Goal: Information Seeking & Learning: Learn about a topic

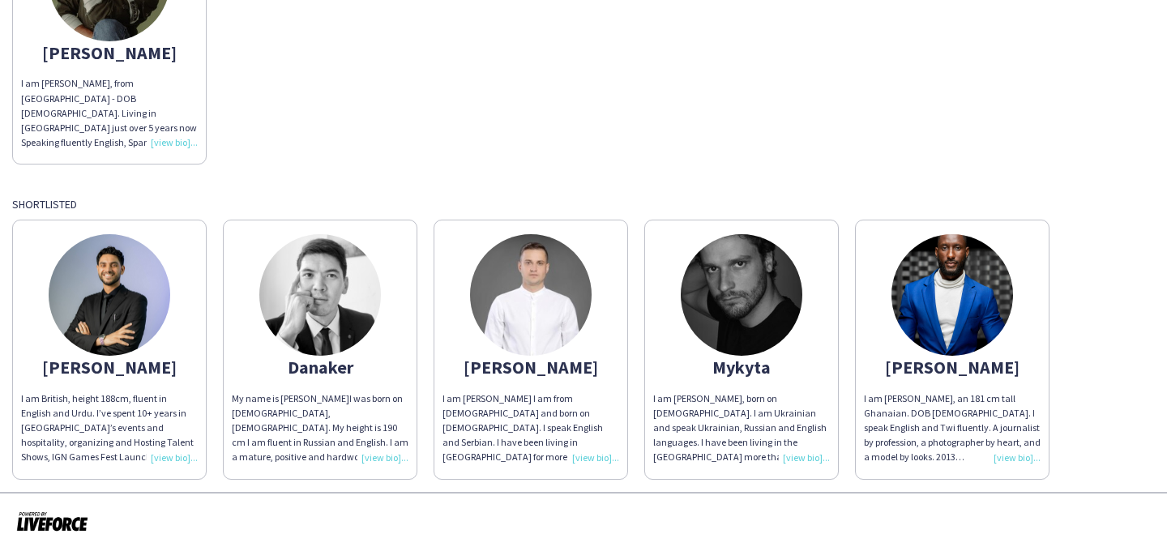
scroll to position [254, 0]
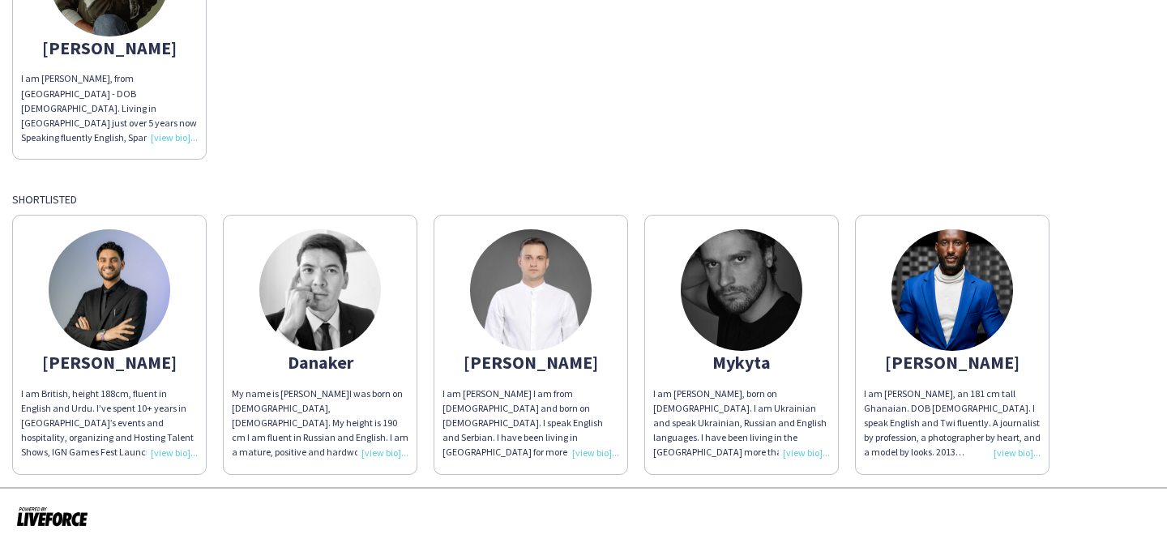
click at [105, 293] on img at bounding box center [110, 290] width 122 height 122
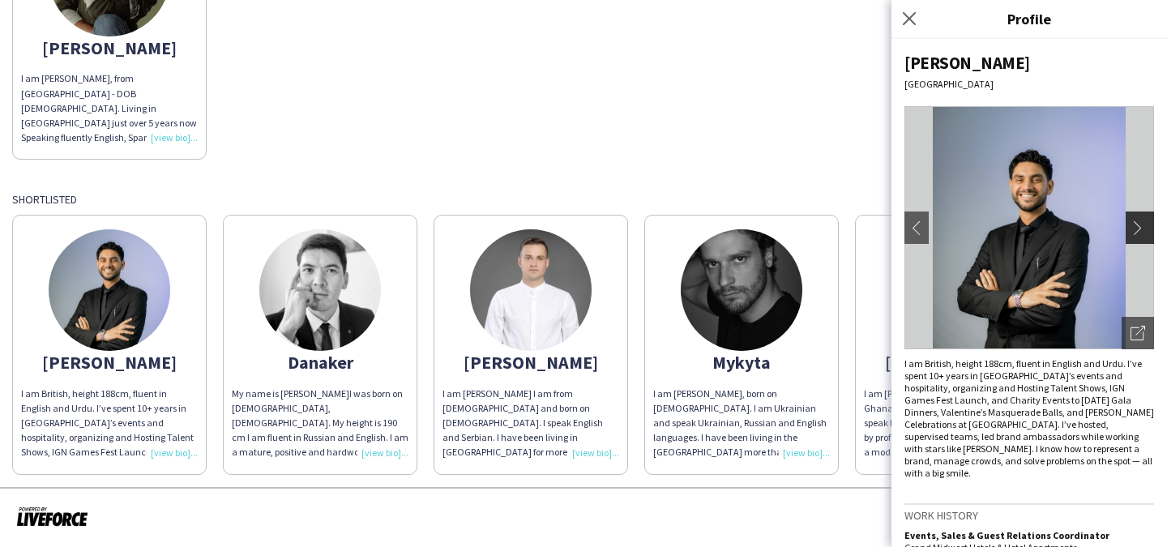
click at [1142, 224] on app-icon "chevron-right" at bounding box center [1141, 227] width 23 height 15
click at [1142, 229] on app-icon "chevron-right" at bounding box center [1141, 227] width 23 height 15
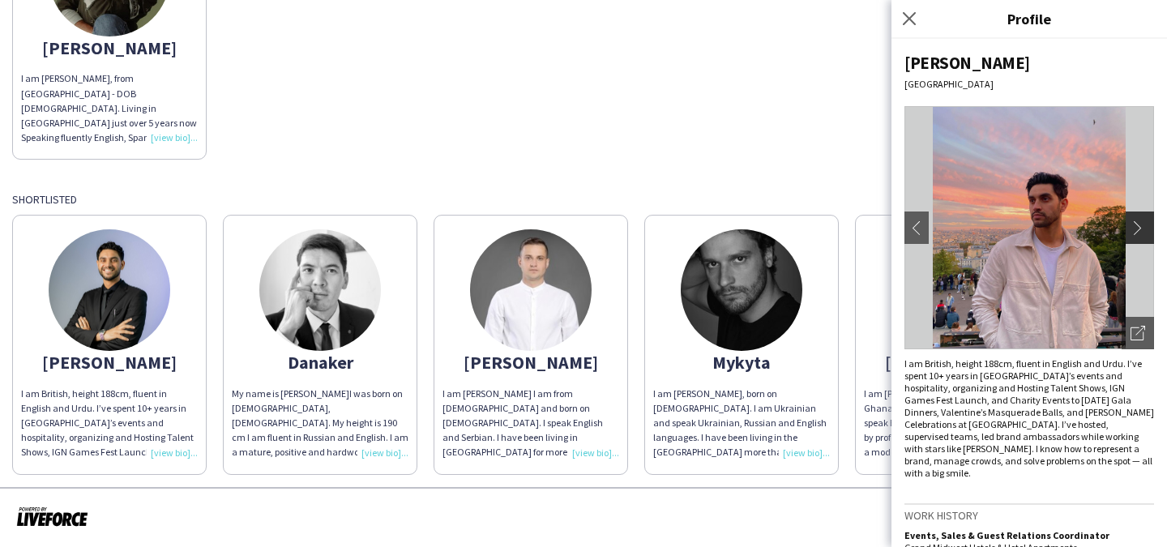
click at [1142, 229] on app-icon "chevron-right" at bounding box center [1141, 227] width 23 height 15
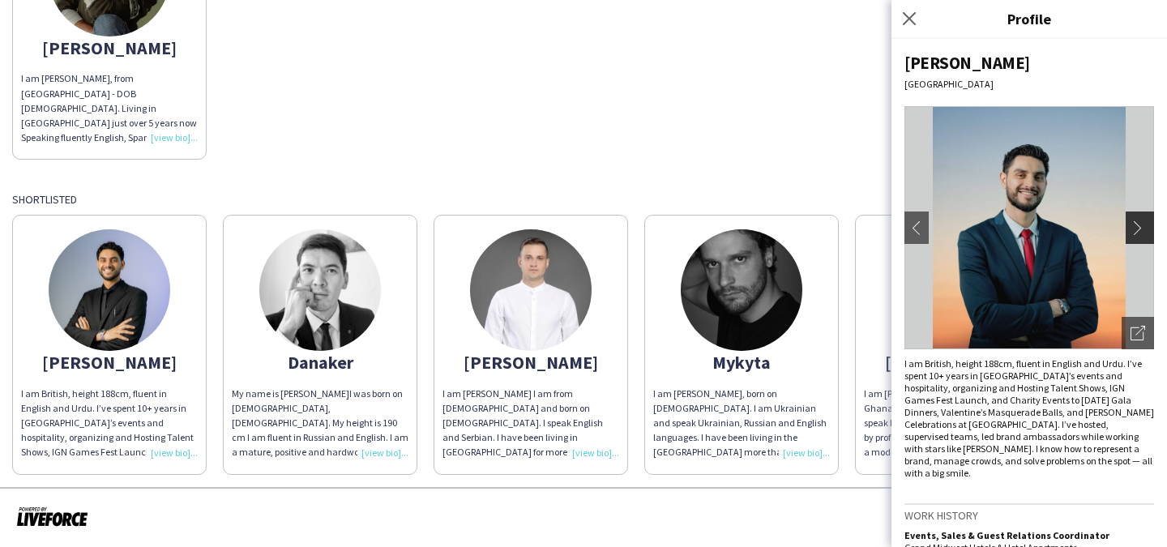
click at [1142, 229] on app-icon "chevron-right" at bounding box center [1141, 227] width 23 height 15
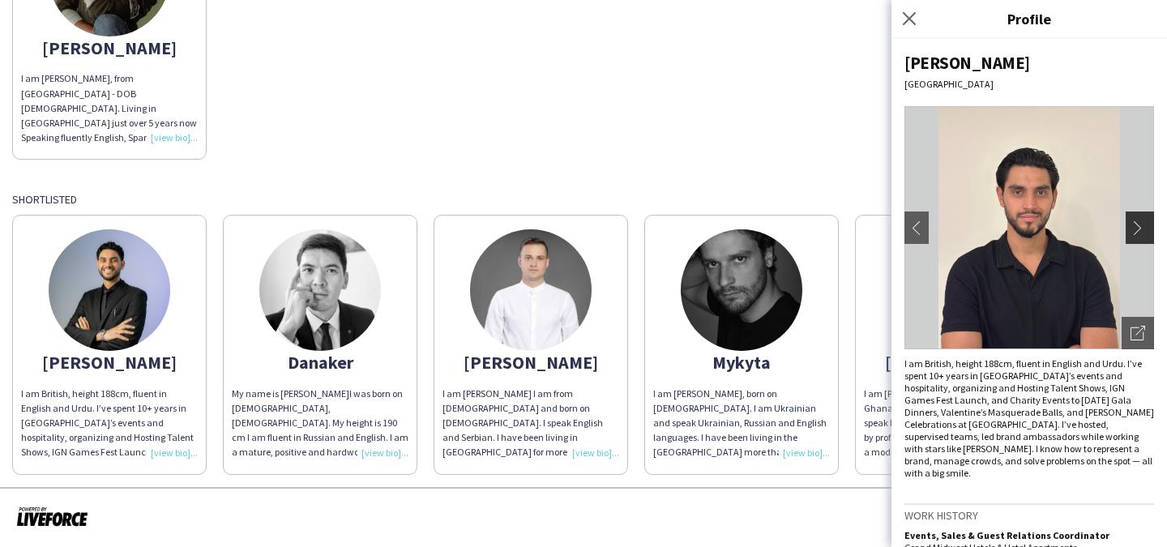
click at [1142, 230] on app-icon "chevron-right" at bounding box center [1141, 227] width 23 height 15
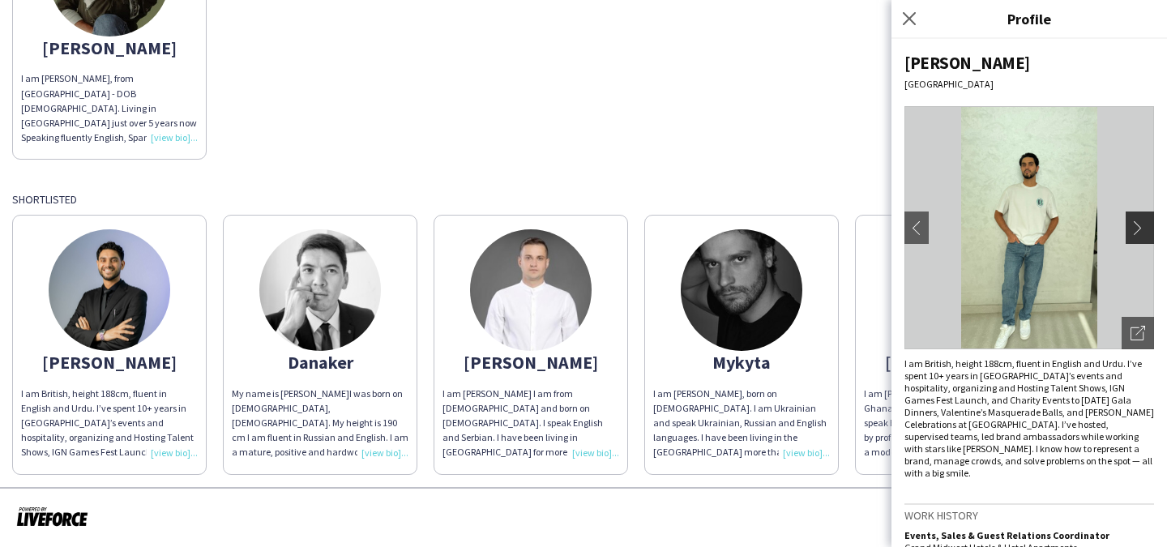
click at [1142, 230] on app-icon "chevron-right" at bounding box center [1141, 227] width 23 height 15
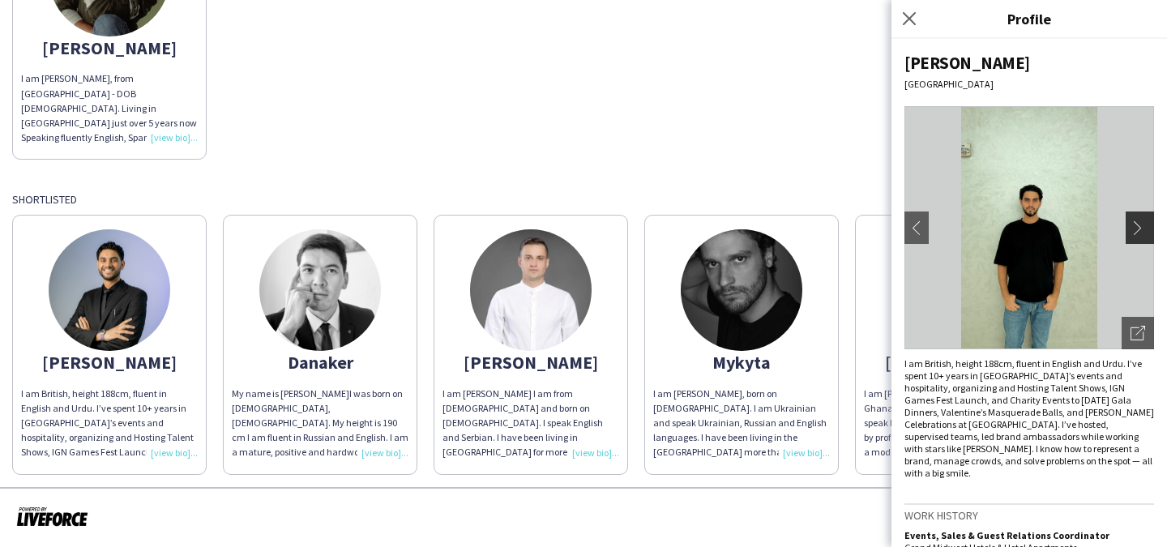
click at [1142, 230] on app-icon "chevron-right" at bounding box center [1141, 227] width 23 height 15
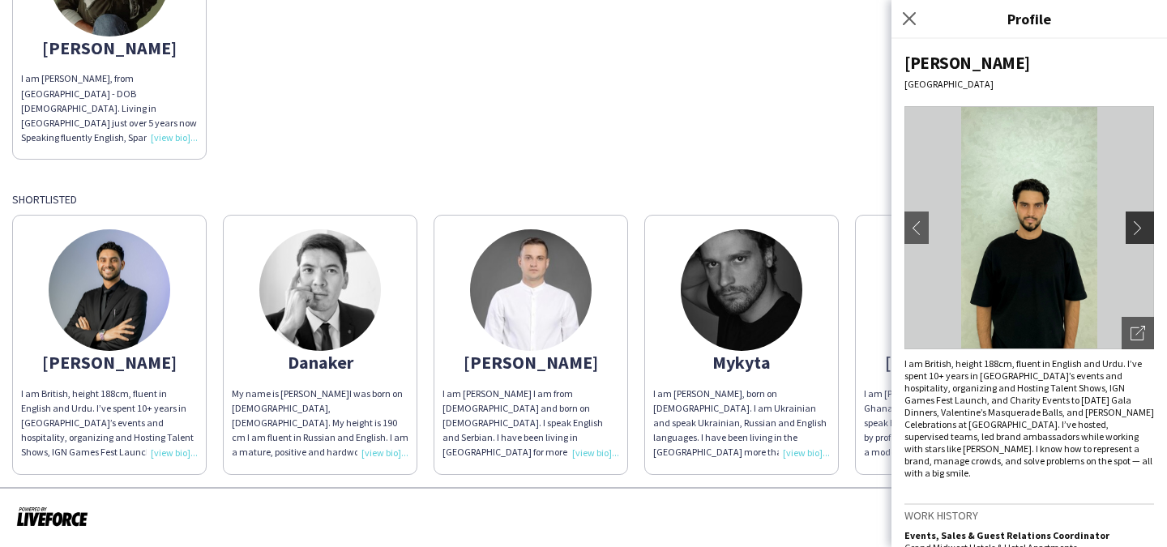
click at [1142, 230] on app-icon "chevron-right" at bounding box center [1141, 227] width 23 height 15
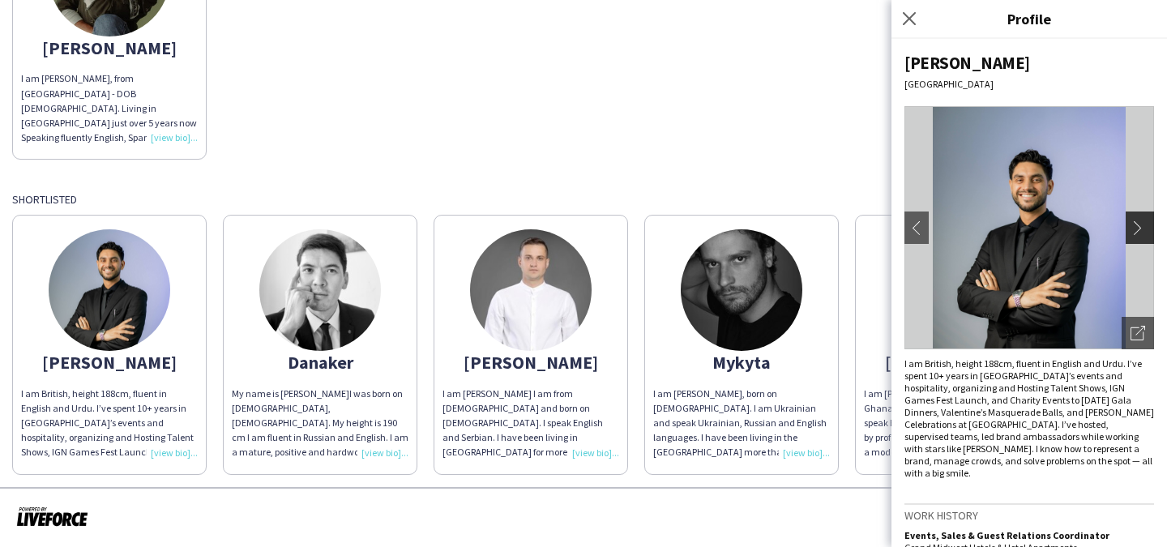
click at [1142, 230] on app-icon "chevron-right" at bounding box center [1141, 227] width 23 height 15
click at [547, 279] on img at bounding box center [531, 290] width 122 height 122
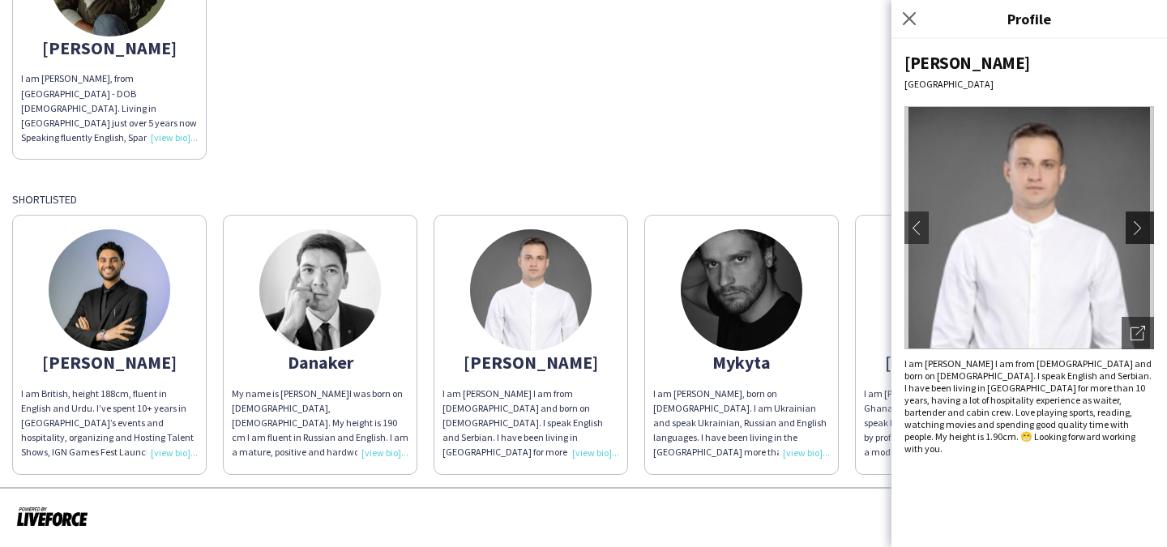
click at [1142, 228] on app-icon "chevron-right" at bounding box center [1141, 227] width 23 height 15
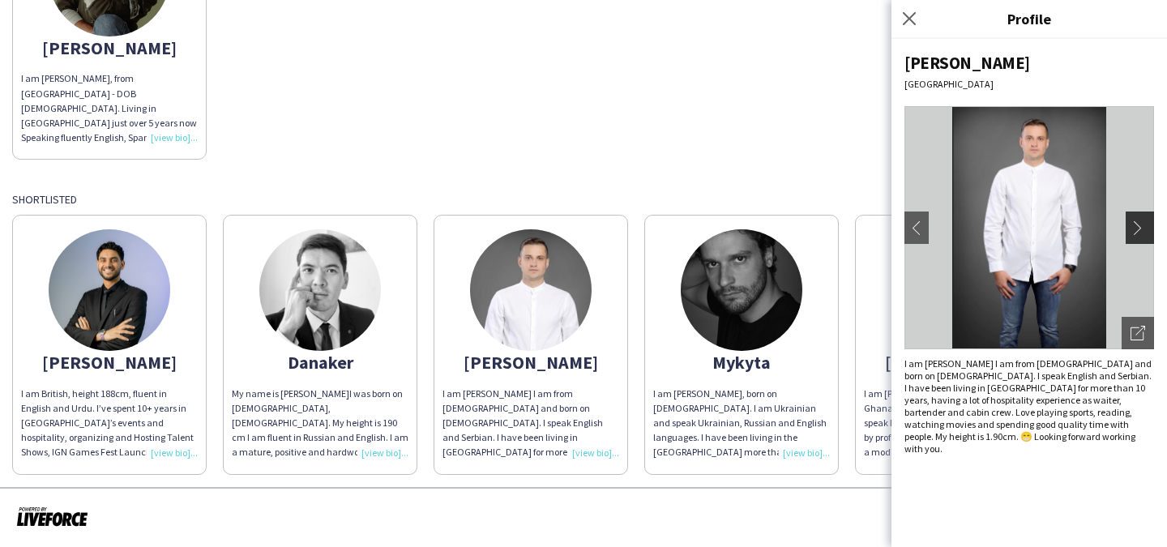
click at [1142, 228] on app-icon "chevron-right" at bounding box center [1141, 227] width 23 height 15
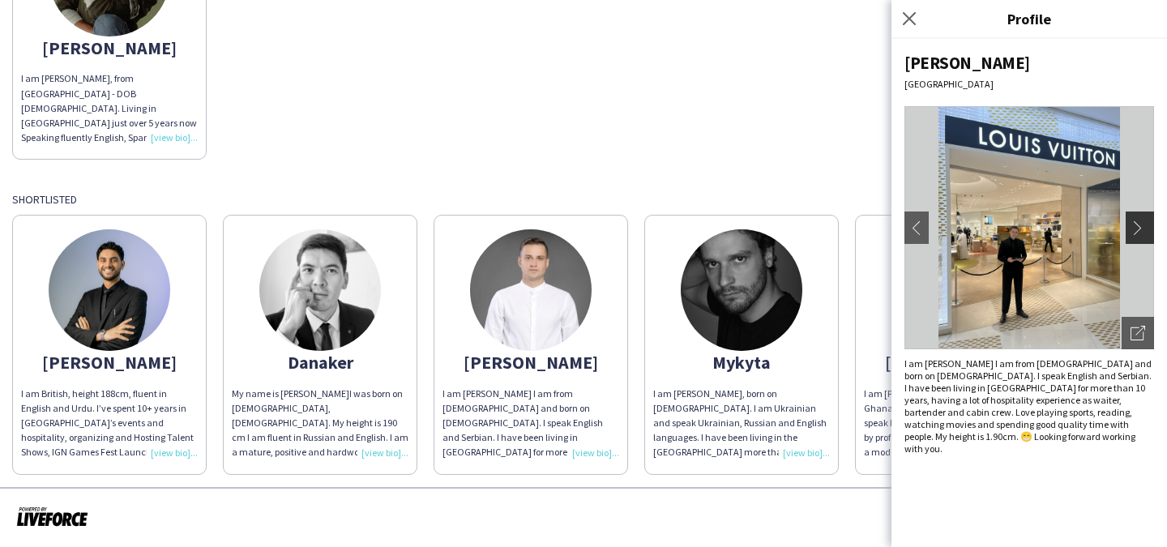
click at [1142, 228] on app-icon "chevron-right" at bounding box center [1141, 227] width 23 height 15
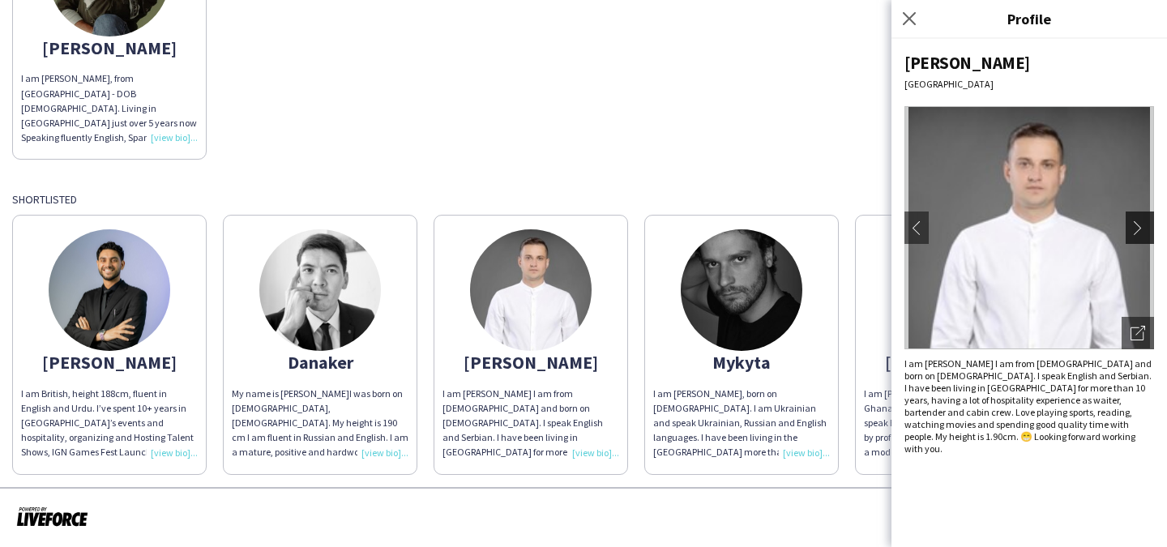
click at [1142, 228] on app-icon "chevron-right" at bounding box center [1141, 227] width 23 height 15
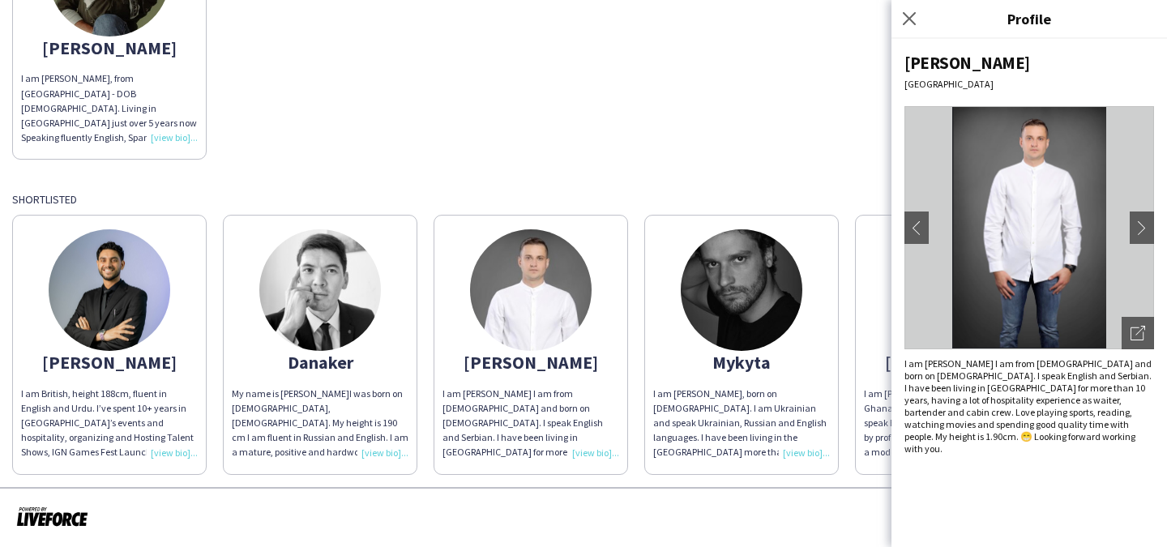
click at [320, 289] on img at bounding box center [320, 290] width 122 height 122
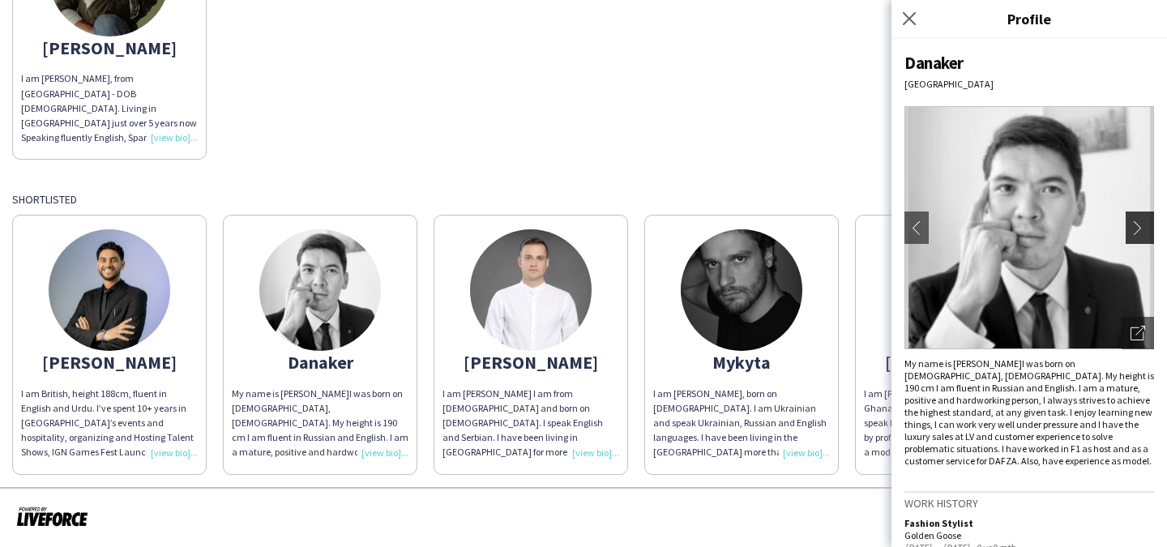
click at [1143, 220] on button "chevron-right" at bounding box center [1142, 228] width 32 height 32
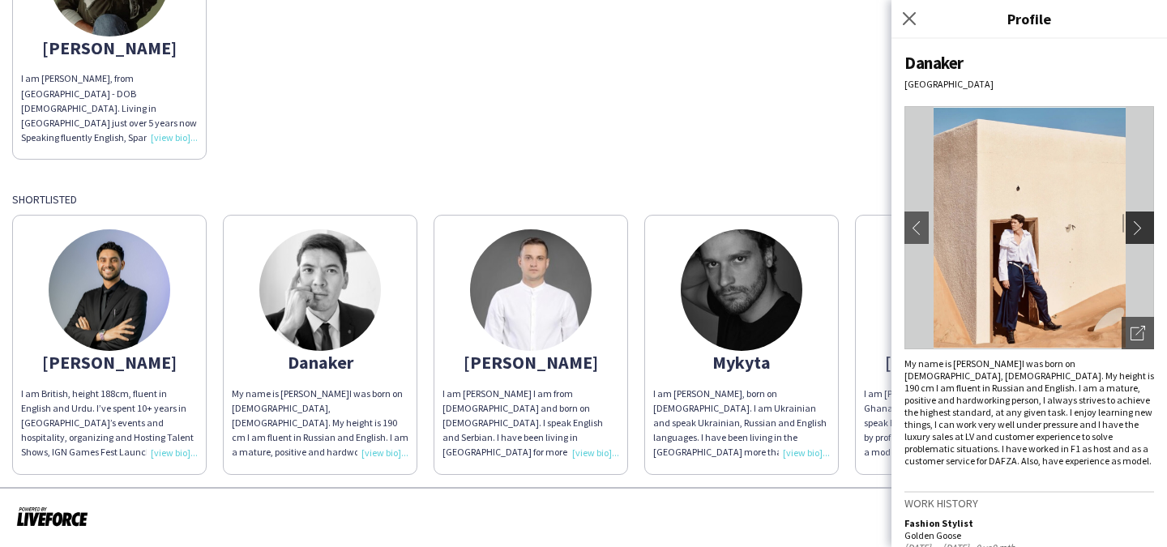
click at [1143, 220] on button "chevron-right" at bounding box center [1142, 228] width 32 height 32
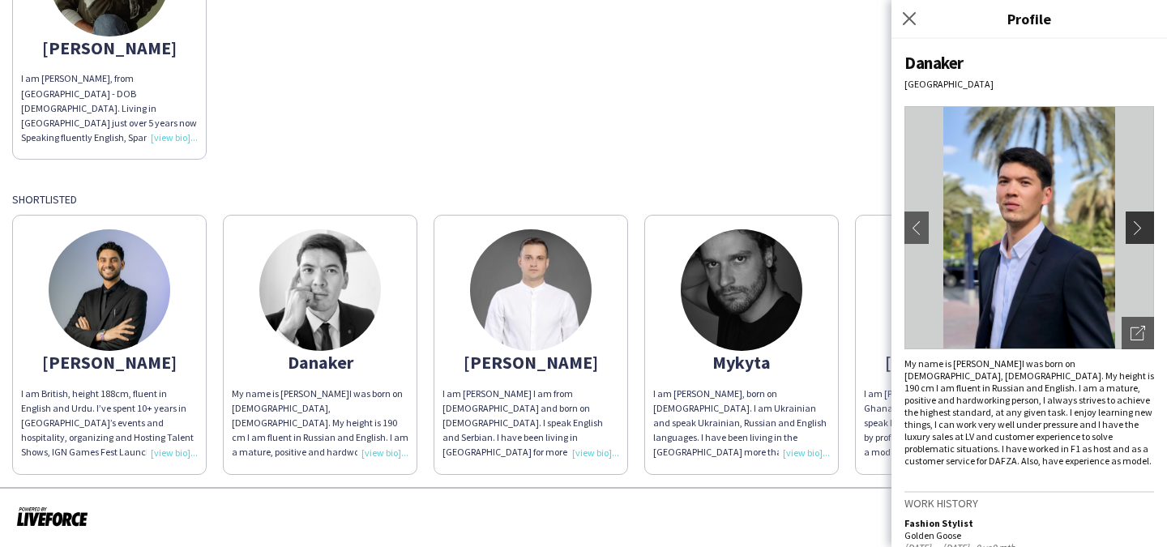
click at [1143, 220] on button "chevron-right" at bounding box center [1142, 228] width 32 height 32
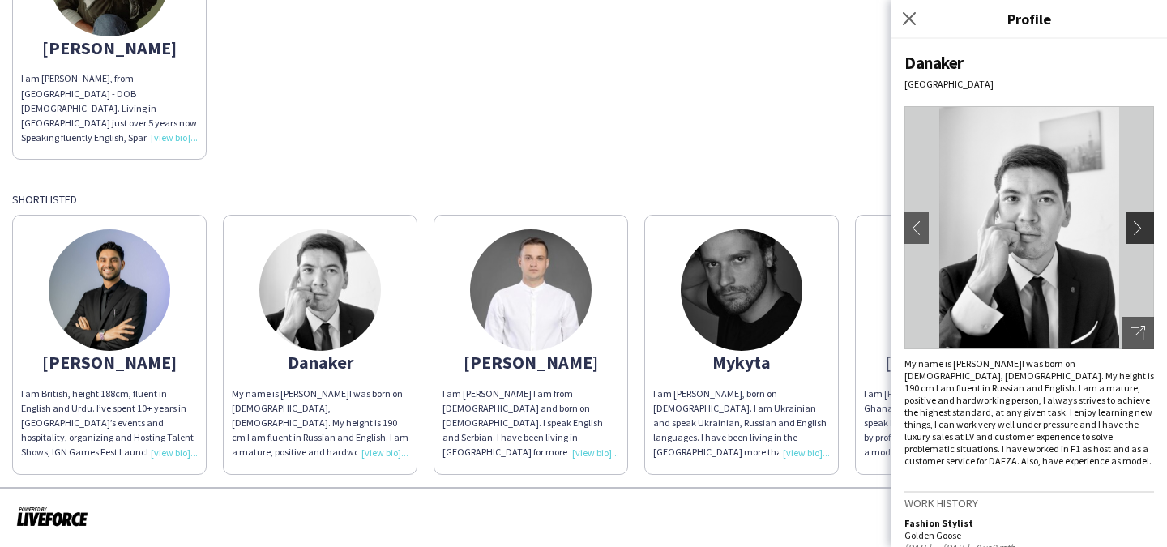
click at [1143, 220] on app-icon "chevron-right" at bounding box center [1141, 227] width 23 height 15
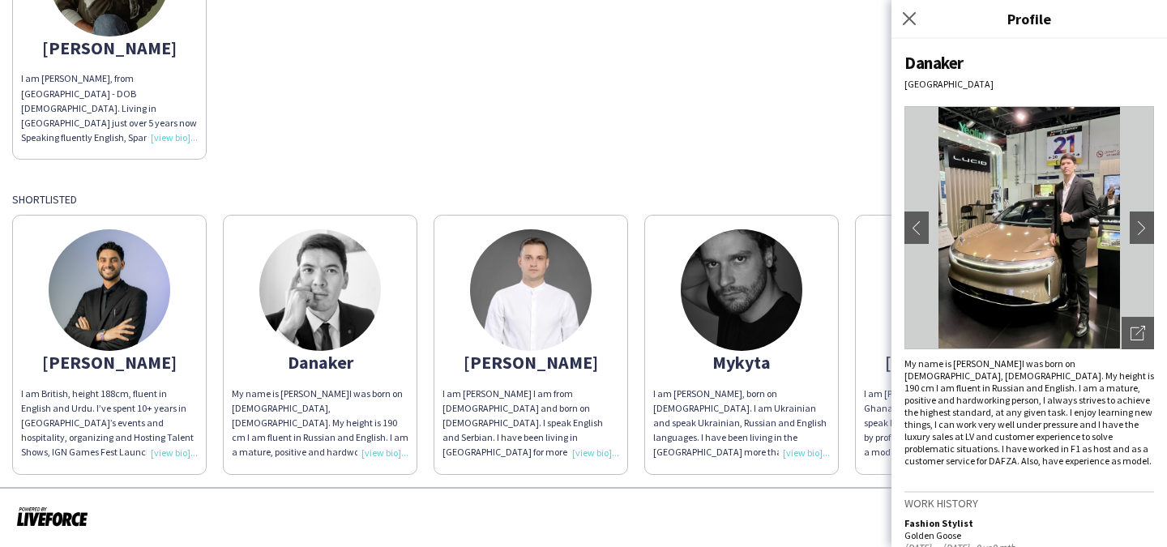
click at [816, 210] on div "[PERSON_NAME] am British, height 188cm, fluent in English and Urdu. I’ve spent …" at bounding box center [583, 340] width 1143 height 267
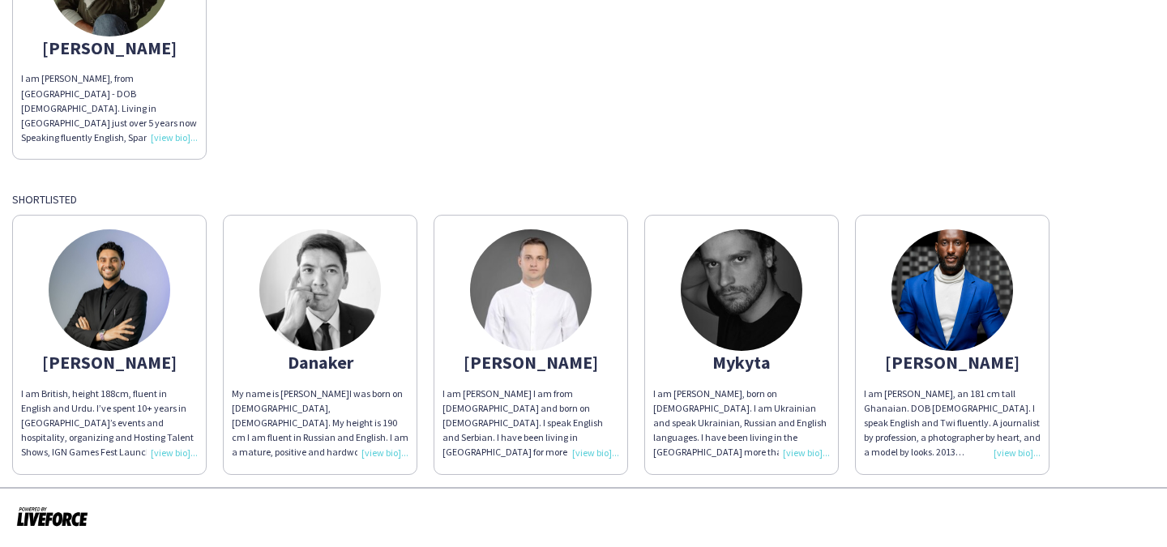
click at [946, 266] on img at bounding box center [952, 290] width 122 height 122
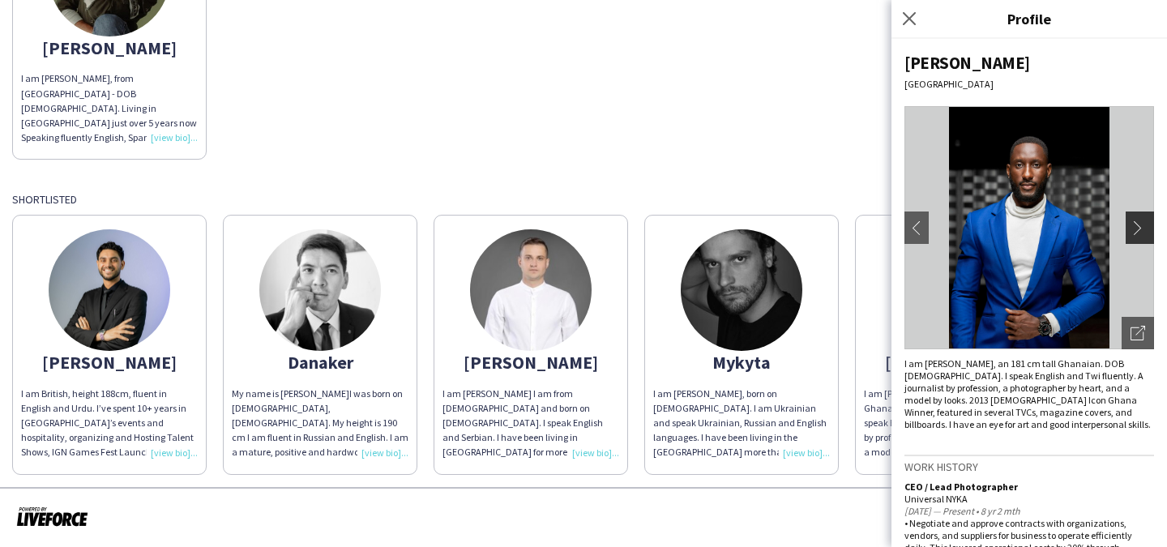
click at [1137, 229] on app-icon "chevron-right" at bounding box center [1141, 227] width 23 height 15
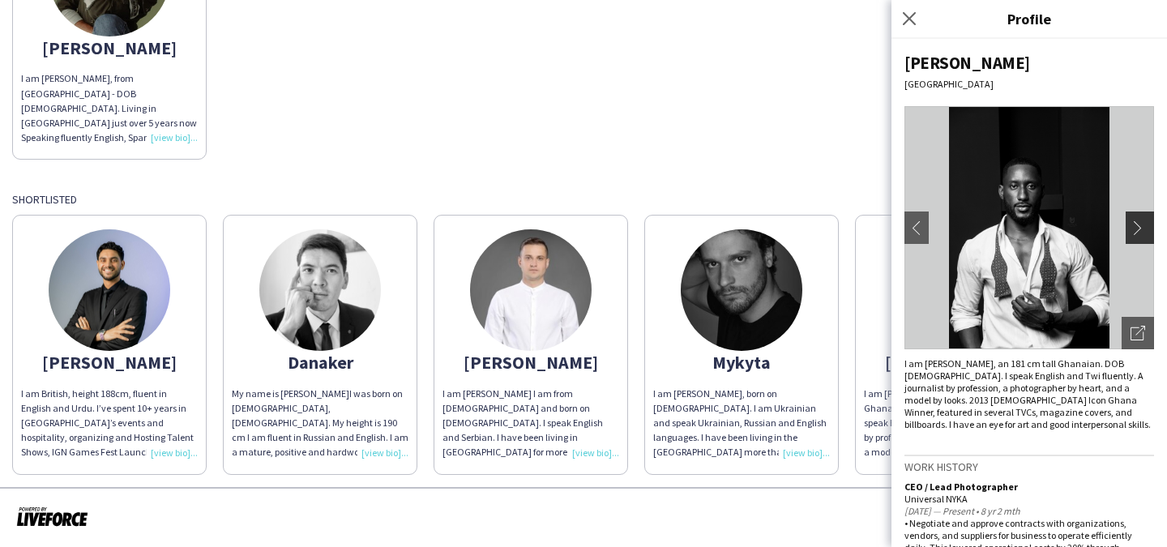
click at [1137, 229] on app-icon "chevron-right" at bounding box center [1141, 227] width 23 height 15
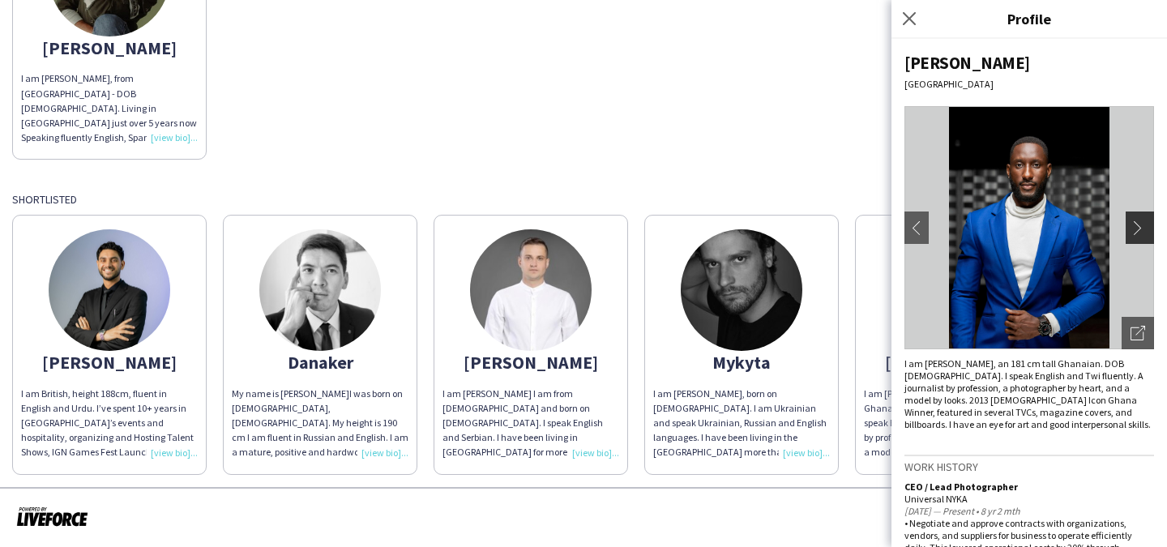
click at [1137, 230] on app-icon "chevron-right" at bounding box center [1141, 227] width 23 height 15
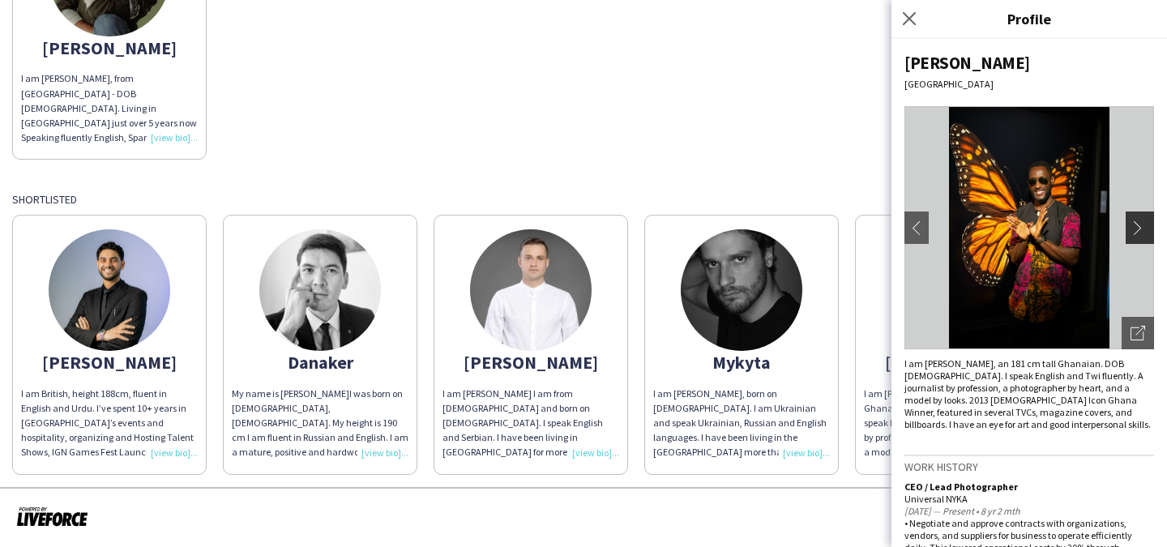
click at [1137, 230] on app-icon "chevron-right" at bounding box center [1141, 227] width 23 height 15
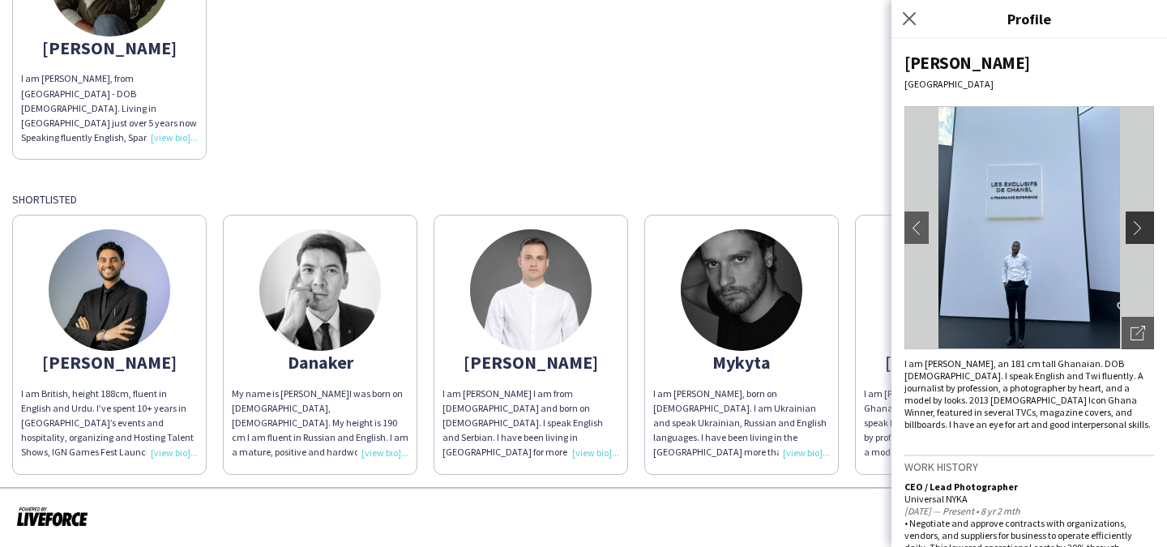
click at [1137, 230] on app-icon "chevron-right" at bounding box center [1141, 227] width 23 height 15
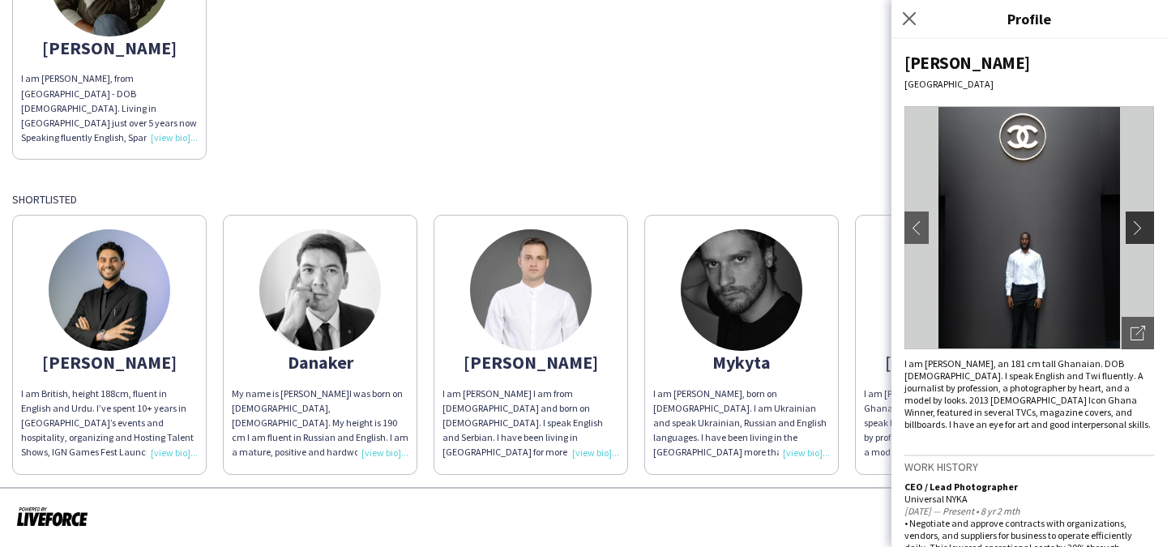
click at [1137, 231] on app-icon "chevron-right" at bounding box center [1141, 227] width 23 height 15
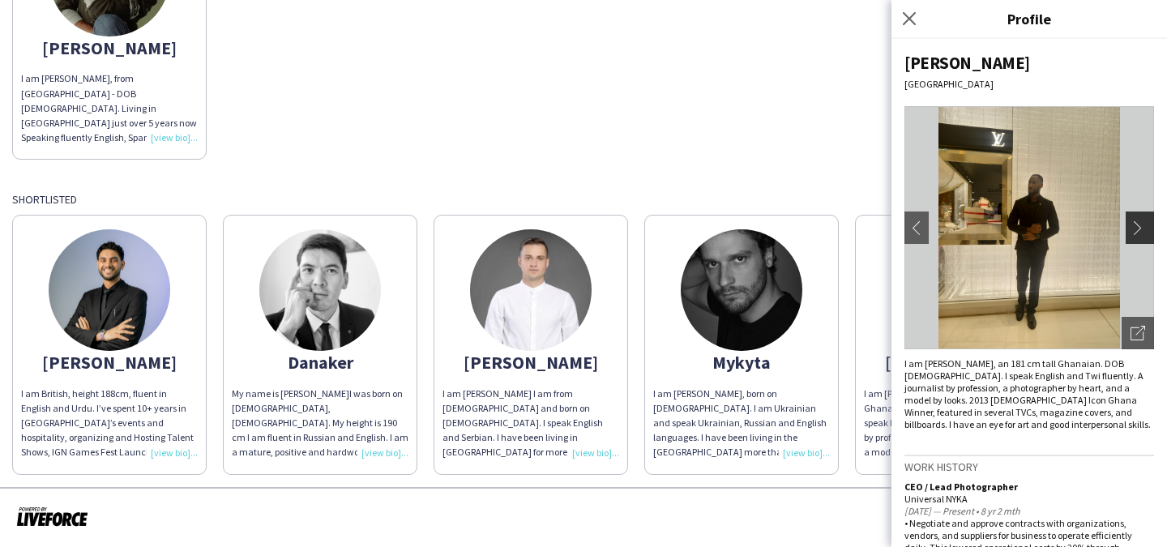
click at [1137, 231] on app-icon "chevron-right" at bounding box center [1141, 227] width 23 height 15
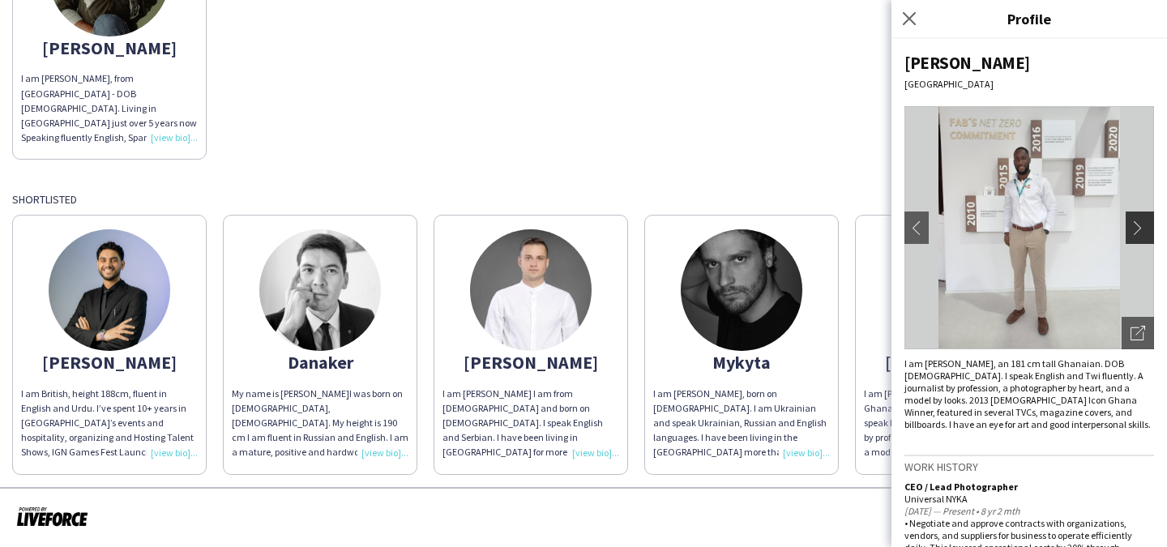
click at [1137, 231] on app-icon "chevron-right" at bounding box center [1141, 227] width 23 height 15
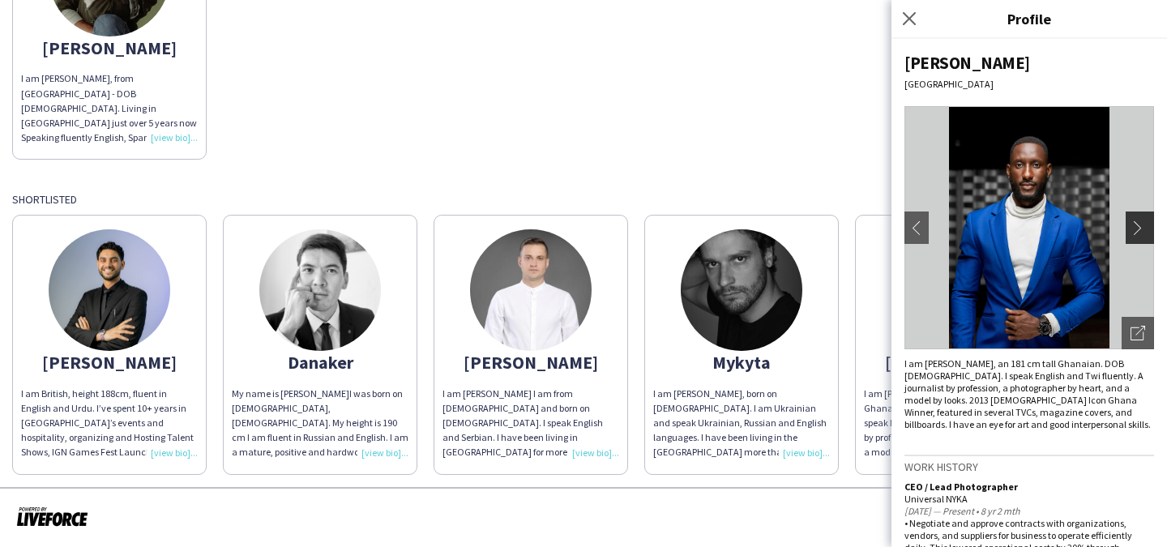
click at [1137, 231] on app-icon "chevron-right" at bounding box center [1141, 227] width 23 height 15
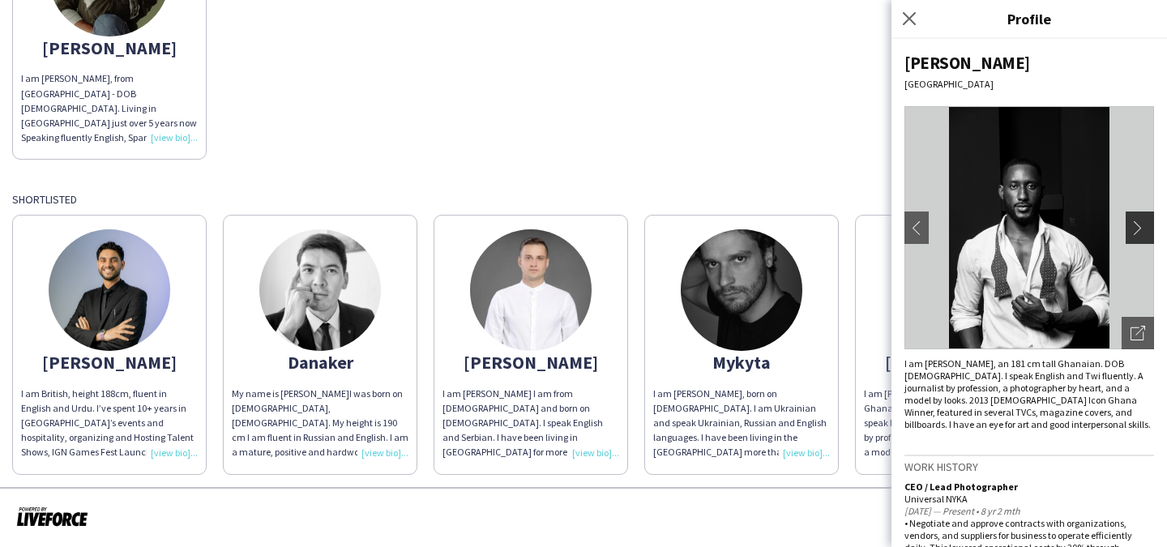
click at [1137, 232] on app-icon "chevron-right" at bounding box center [1141, 227] width 23 height 15
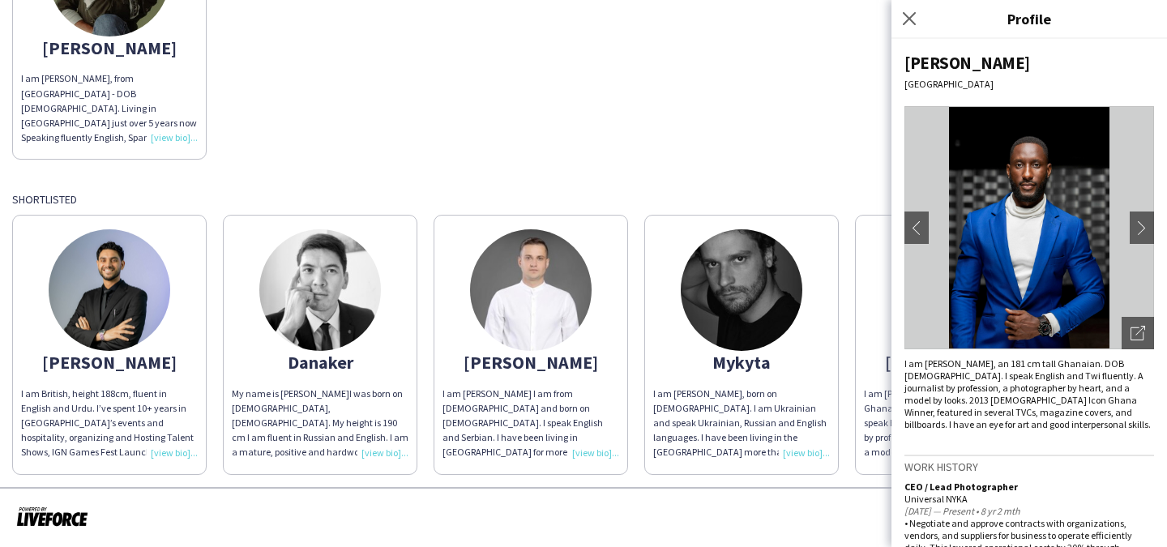
click at [167, 454] on div "I am British, height 188cm, fluent in English and Urdu. I’ve spent 10+ years in…" at bounding box center [109, 424] width 177 height 74
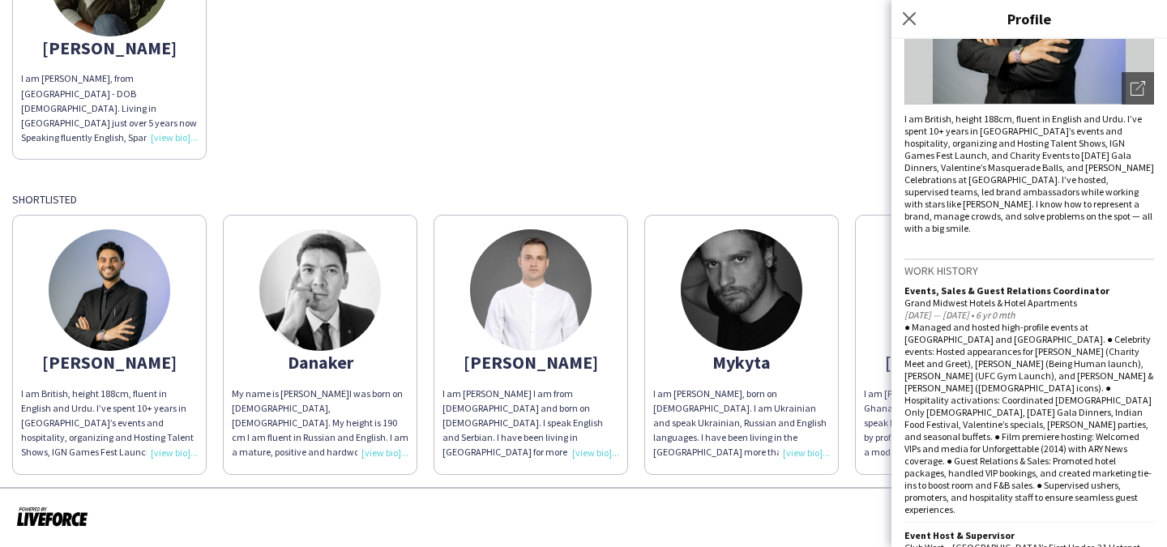
scroll to position [0, 0]
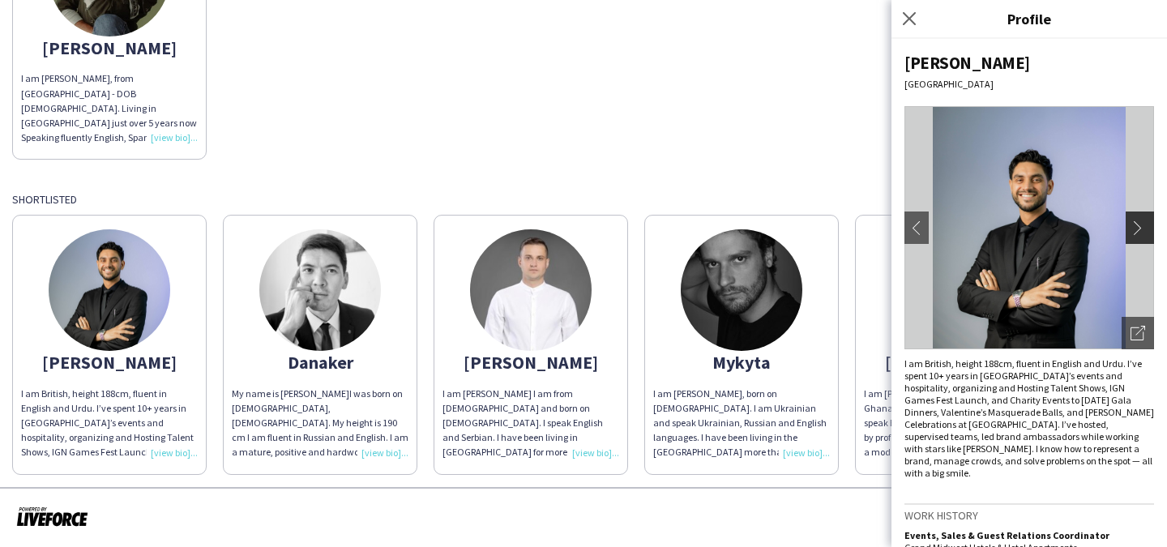
click at [1138, 227] on app-icon "chevron-right" at bounding box center [1141, 227] width 23 height 15
click at [1141, 233] on app-icon "chevron-right" at bounding box center [1141, 227] width 23 height 15
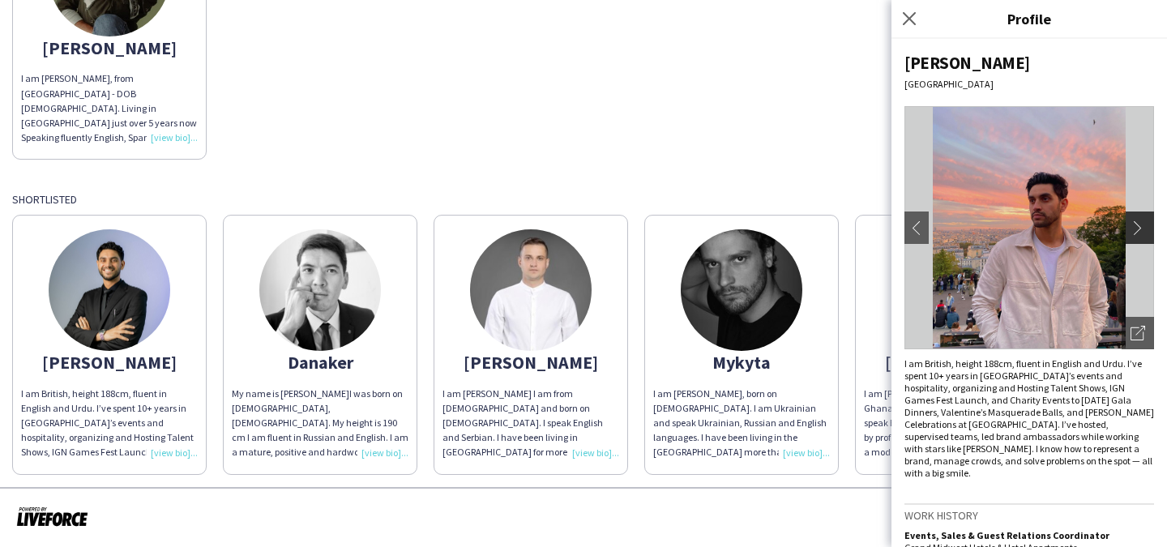
click at [1141, 233] on app-icon "chevron-right" at bounding box center [1141, 227] width 23 height 15
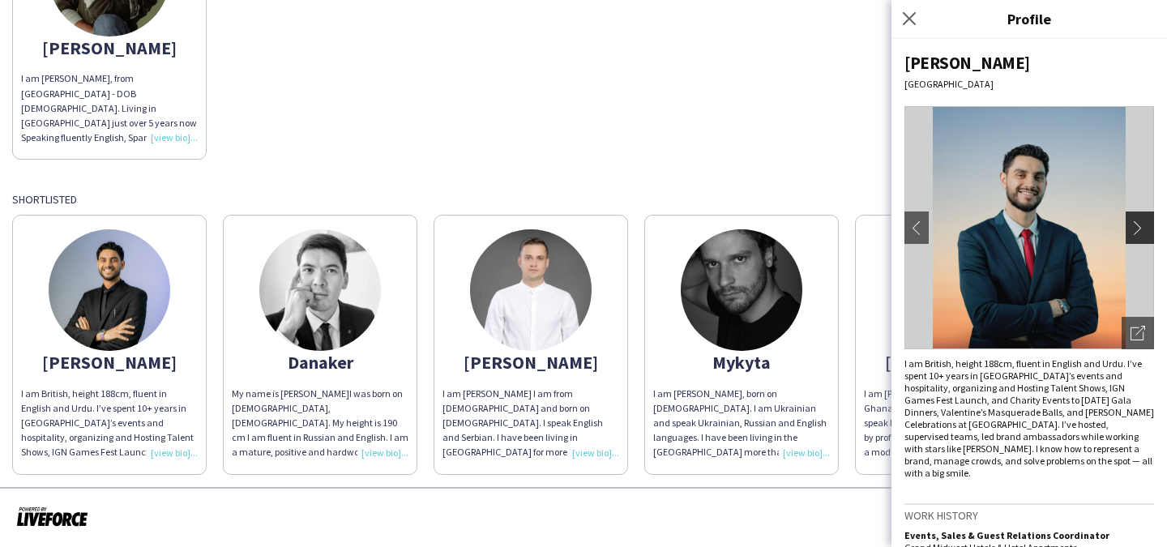
click at [1141, 233] on app-icon "chevron-right" at bounding box center [1141, 227] width 23 height 15
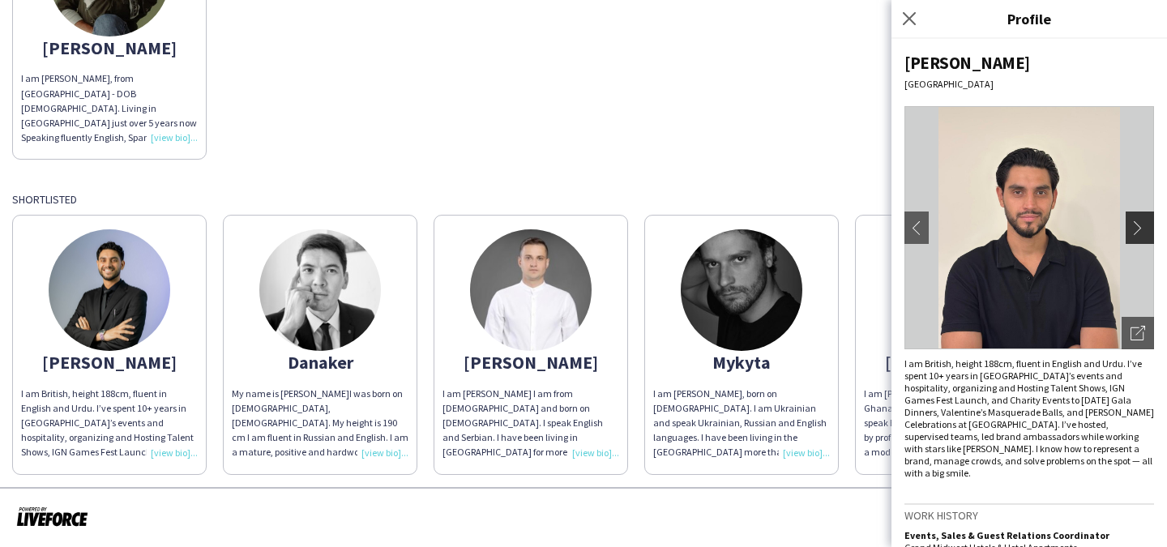
click at [1141, 233] on app-icon "chevron-right" at bounding box center [1141, 227] width 23 height 15
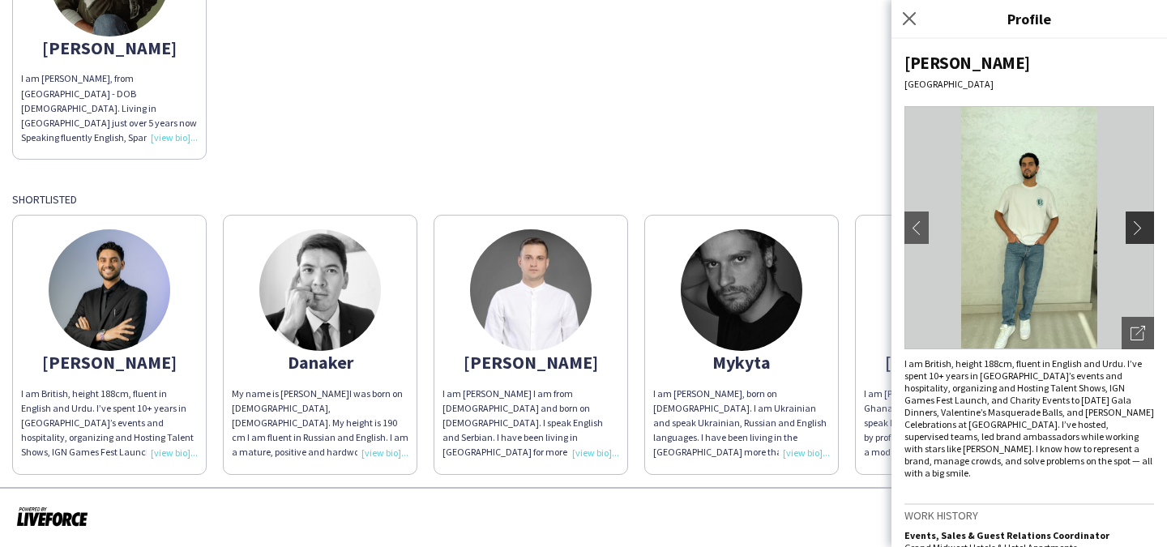
click at [1141, 233] on app-icon "chevron-right" at bounding box center [1141, 227] width 23 height 15
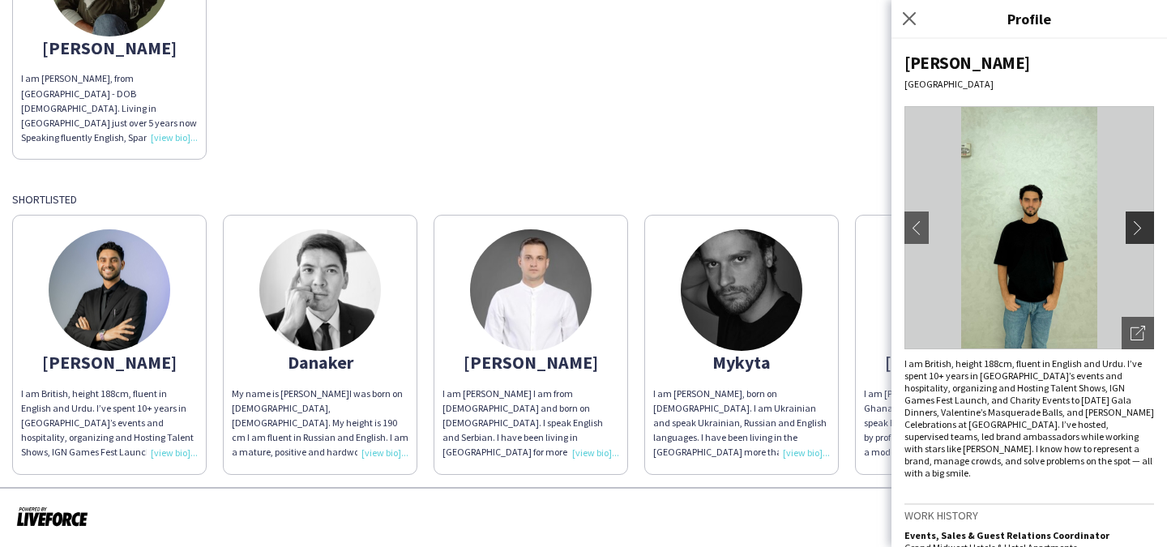
click at [1141, 233] on app-icon "chevron-right" at bounding box center [1141, 227] width 23 height 15
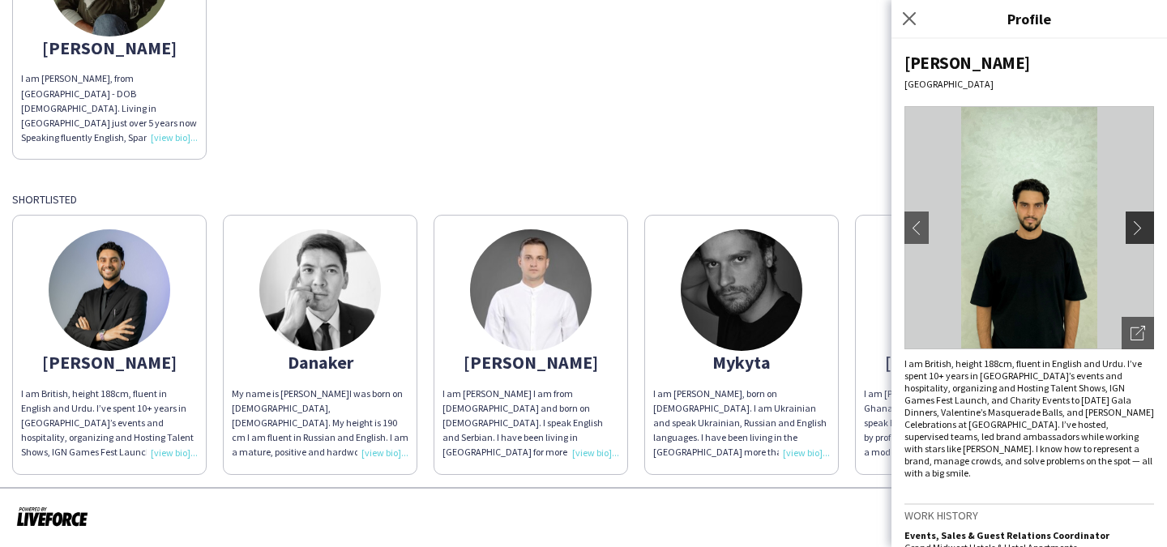
click at [1142, 233] on app-icon "chevron-right" at bounding box center [1141, 227] width 23 height 15
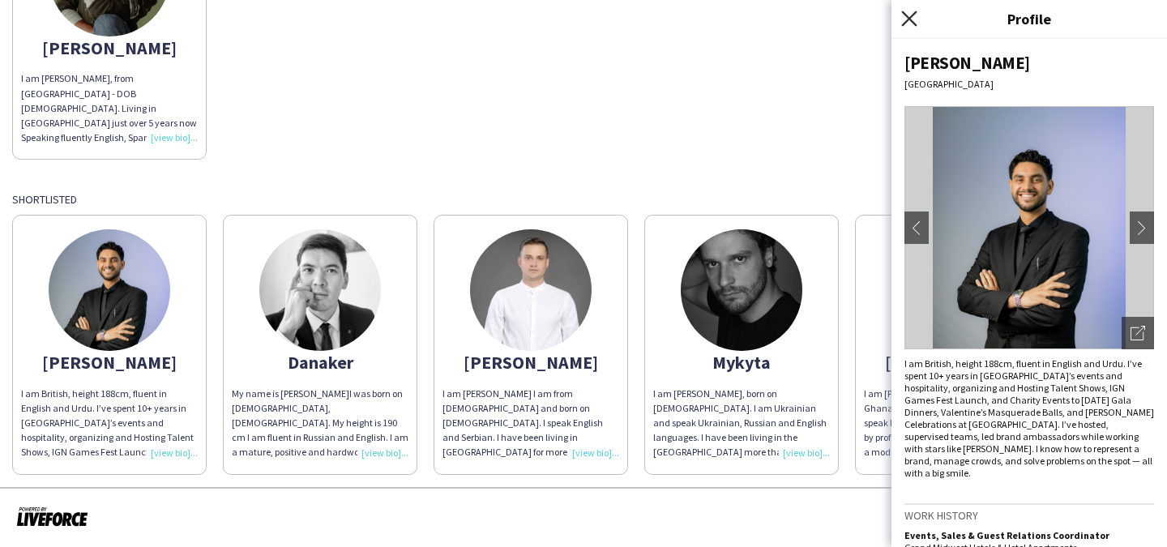
click at [914, 24] on icon at bounding box center [908, 18] width 15 height 15
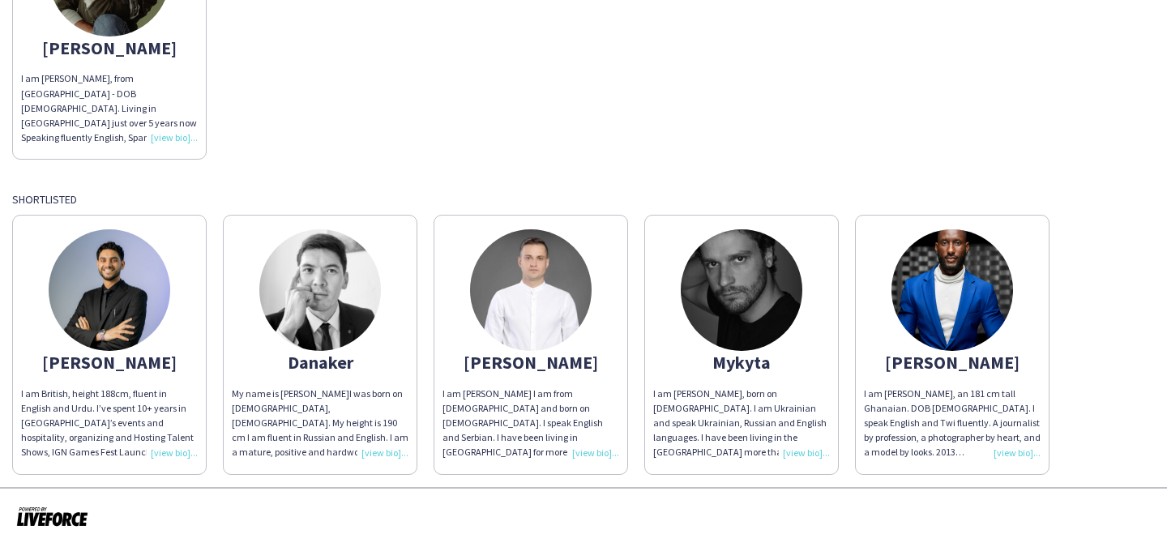
click at [756, 288] on img at bounding box center [742, 290] width 122 height 122
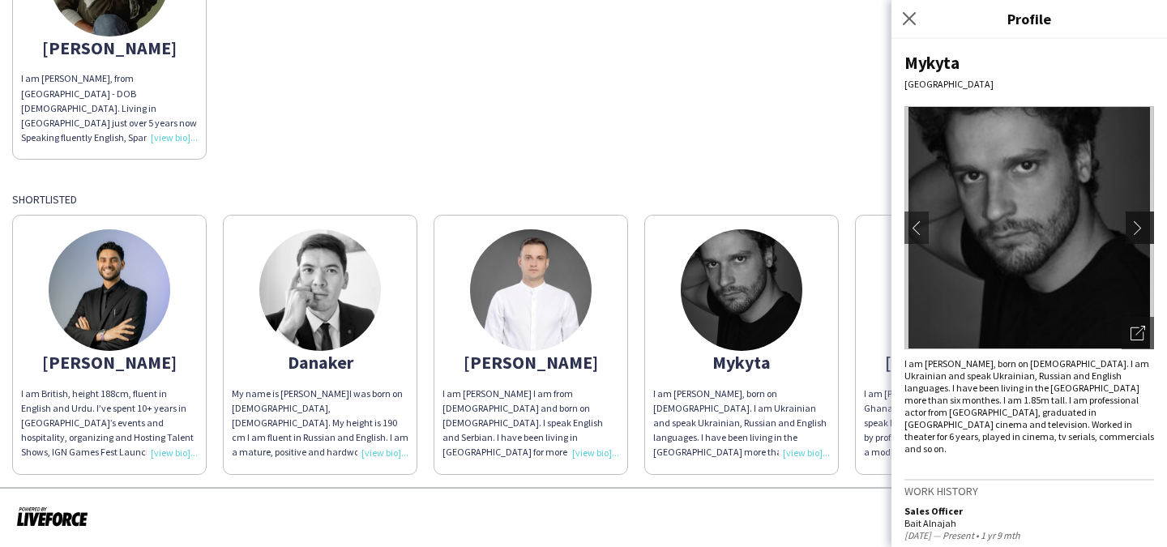
click at [1144, 228] on app-icon "chevron-right" at bounding box center [1141, 227] width 23 height 15
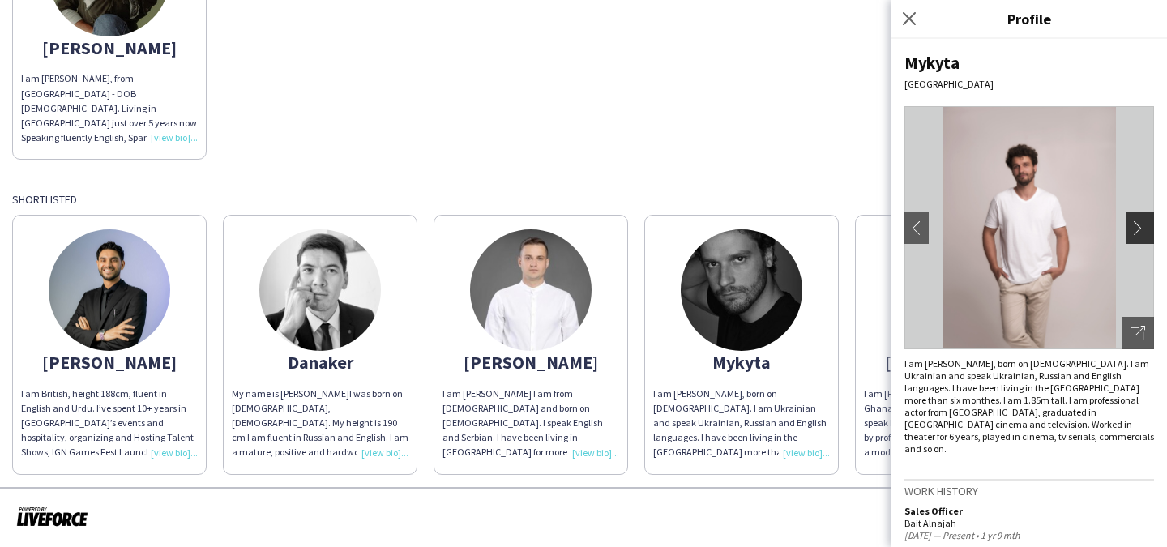
click at [1143, 229] on app-icon "chevron-right" at bounding box center [1141, 227] width 23 height 15
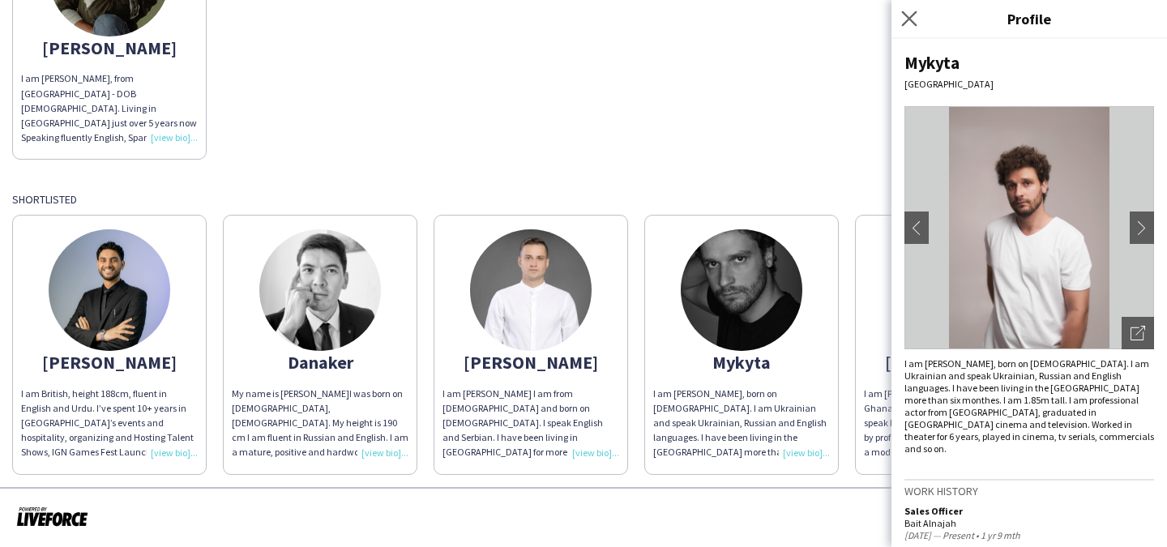
click at [898, 15] on app-icon "Close pop-in" at bounding box center [910, 19] width 24 height 24
